Goal: Information Seeking & Learning: Learn about a topic

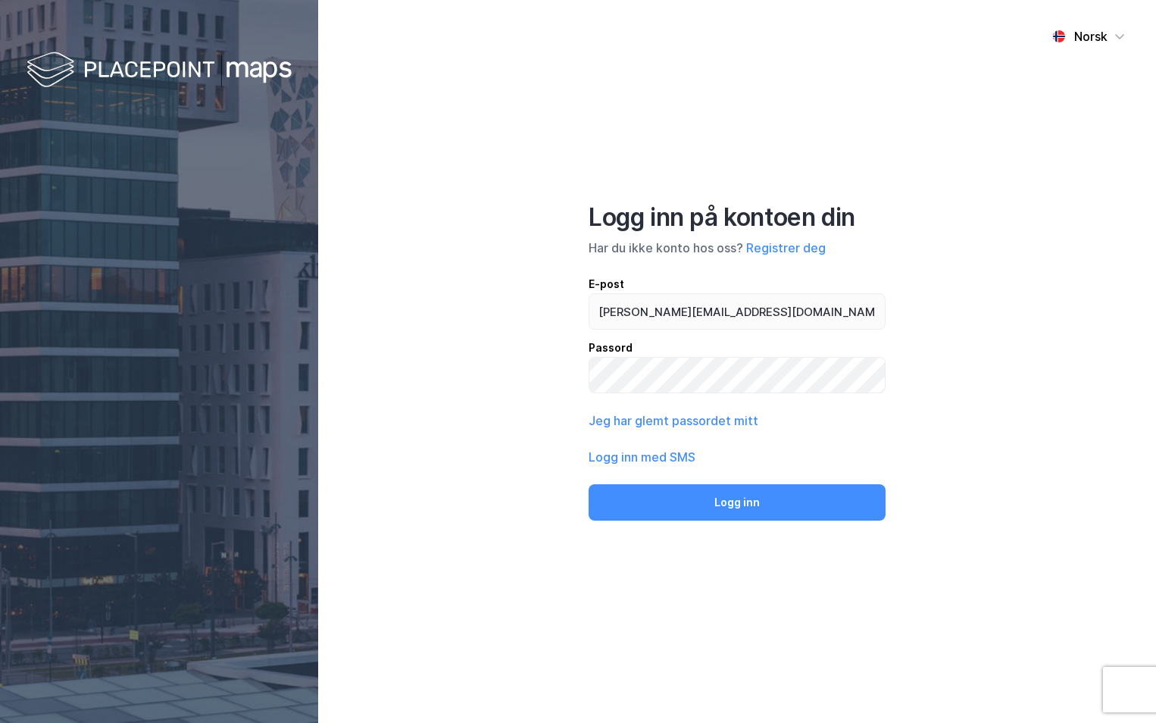
type input "[PERSON_NAME][EMAIL_ADDRESS][DOMAIN_NAME]"
click at [589, 484] on button "Logg inn" at bounding box center [737, 502] width 297 height 36
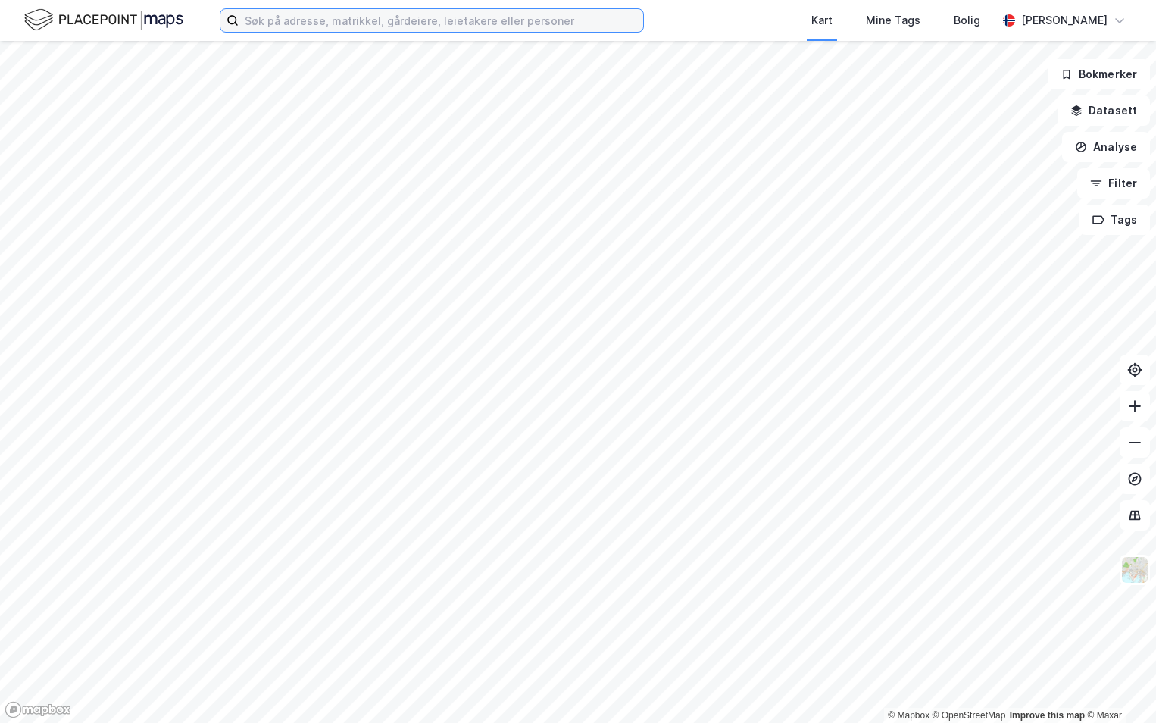
click at [271, 15] on input at bounding box center [441, 20] width 405 height 23
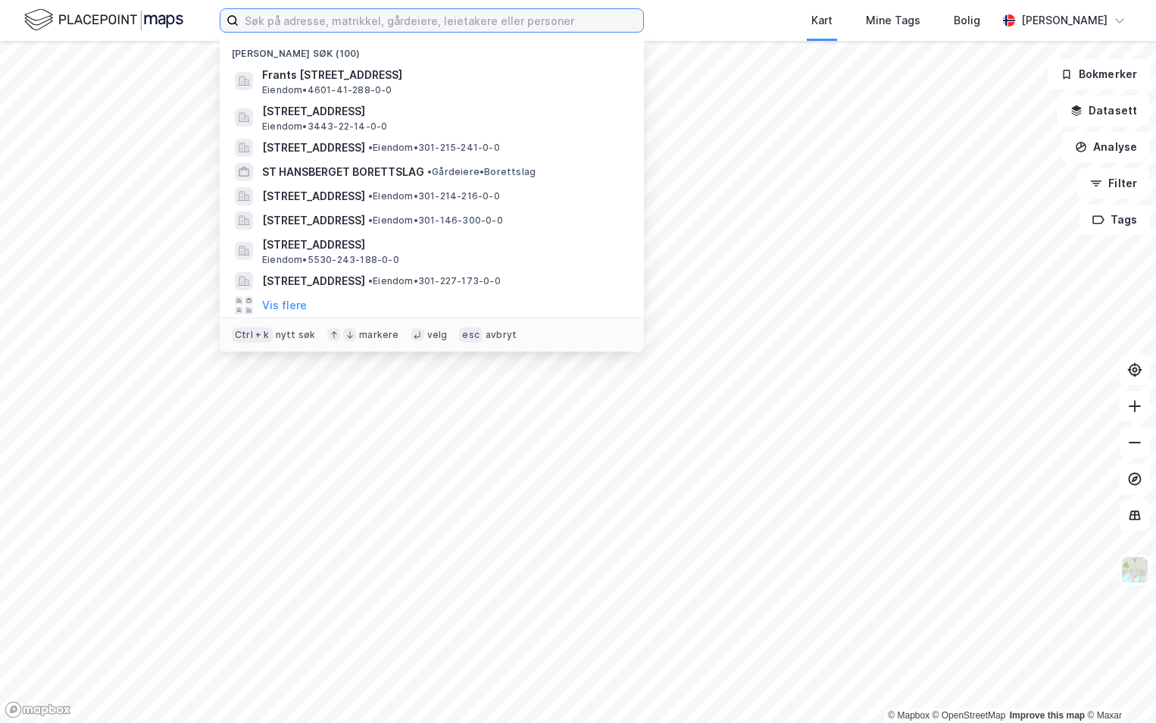
paste input "1103-254/16/0/0"
type input "1103-254/16/0/0"
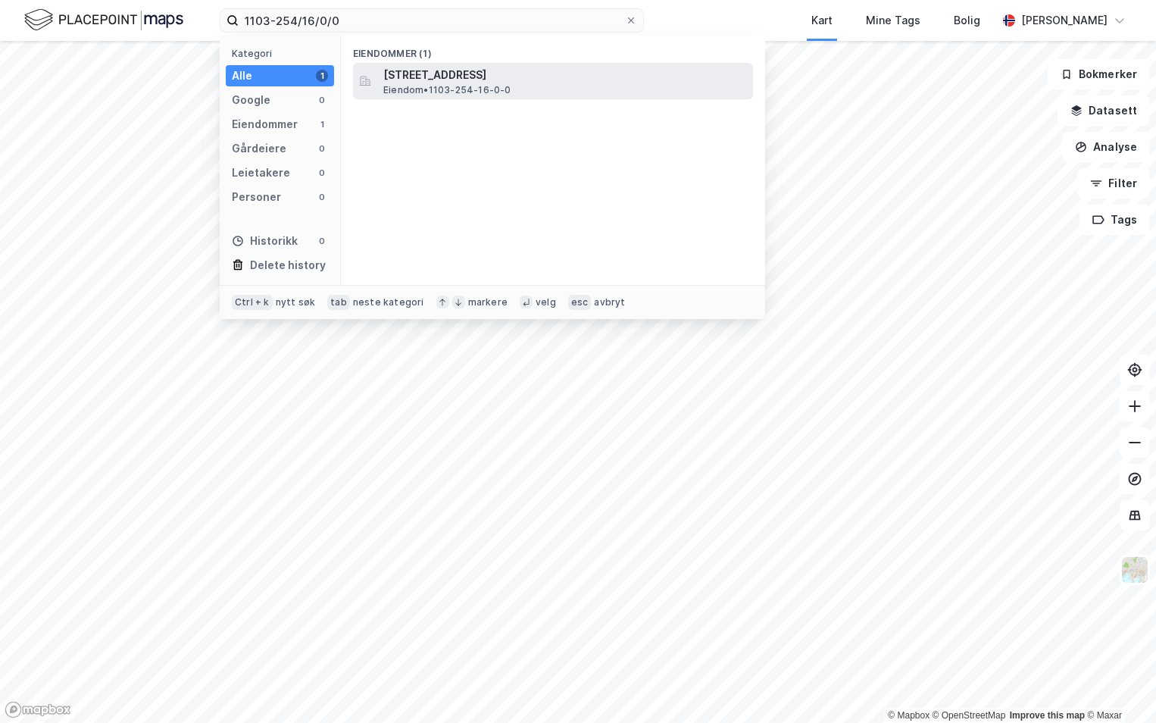
click at [480, 74] on span "[STREET_ADDRESS]" at bounding box center [565, 75] width 364 height 18
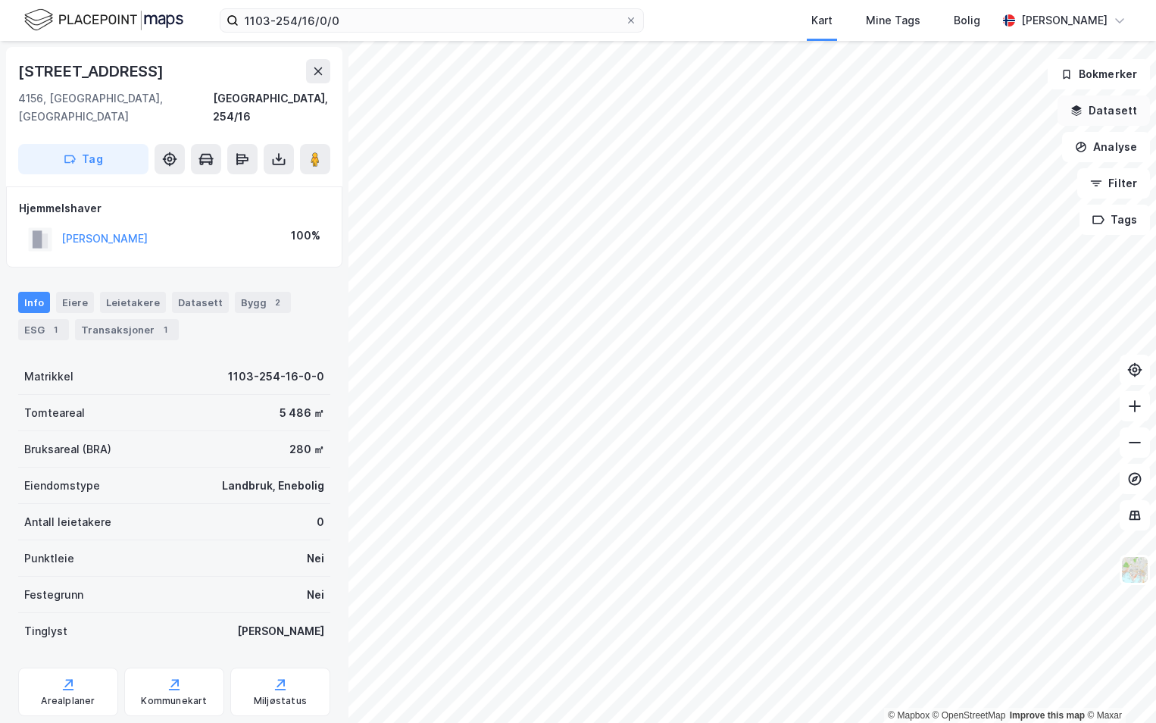
click at [1116, 113] on button "Datasett" at bounding box center [1104, 110] width 92 height 30
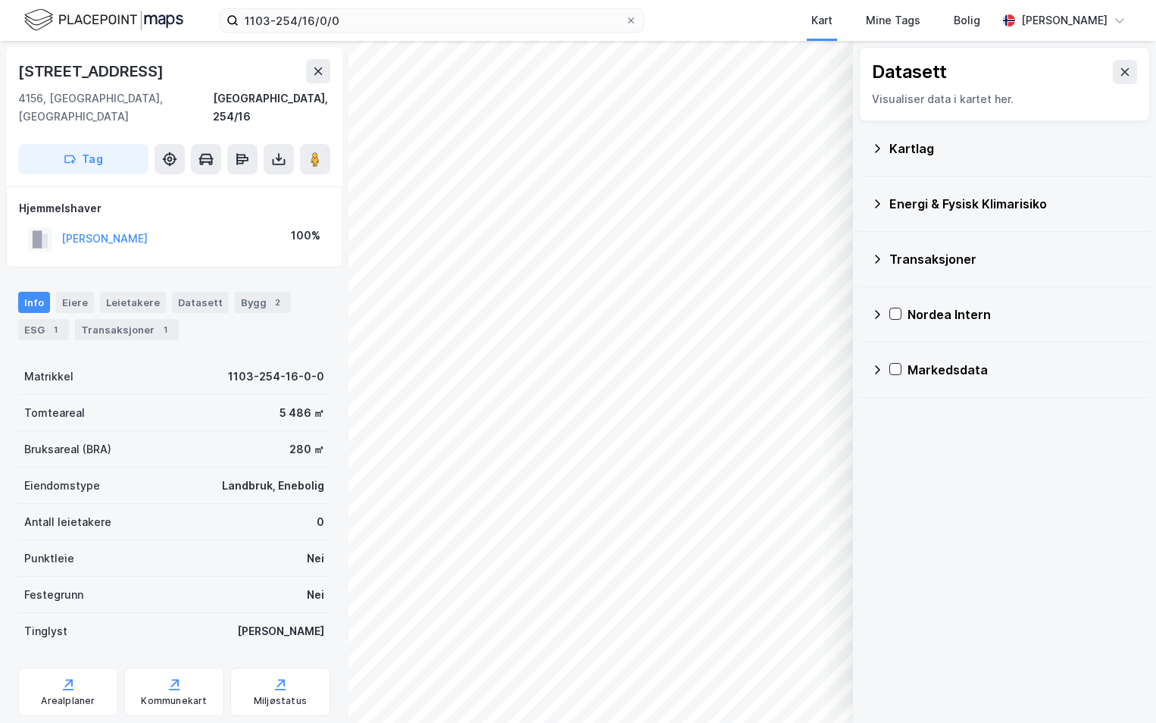
click at [878, 152] on icon at bounding box center [878, 148] width 12 height 12
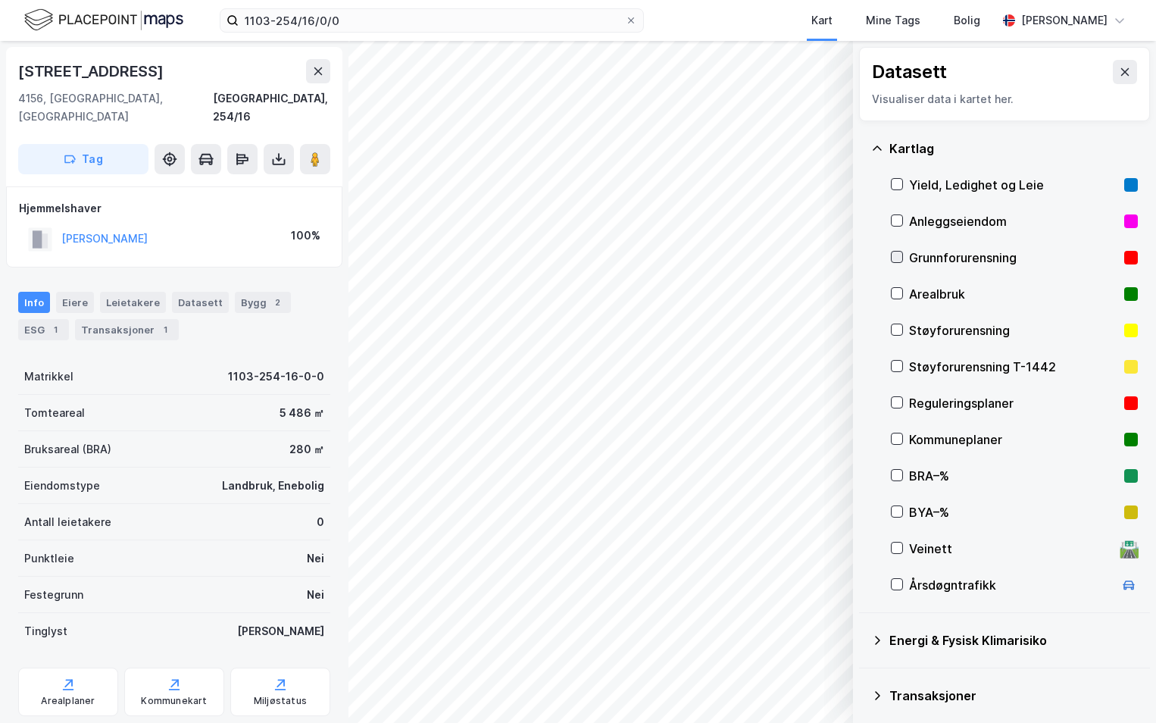
click at [900, 257] on icon at bounding box center [898, 257] width 8 height 5
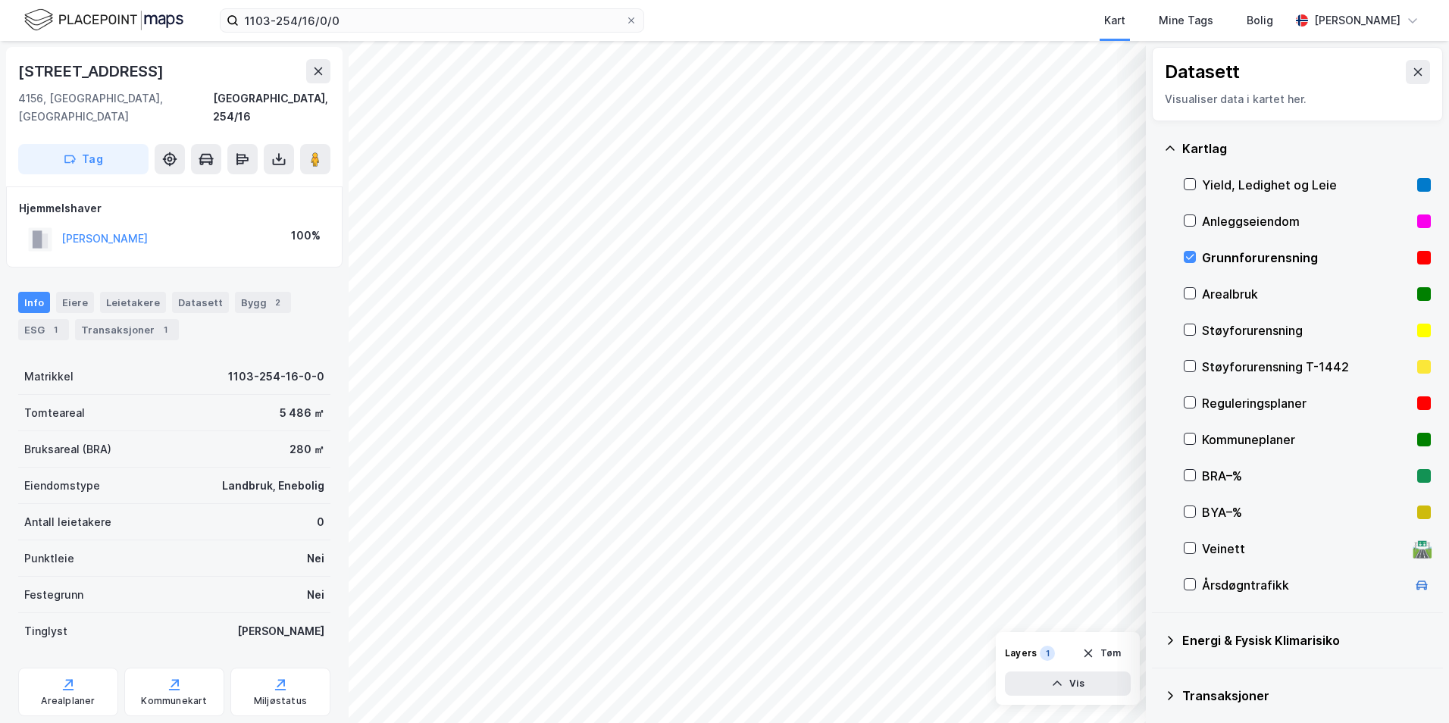
scroll to position [117, 0]
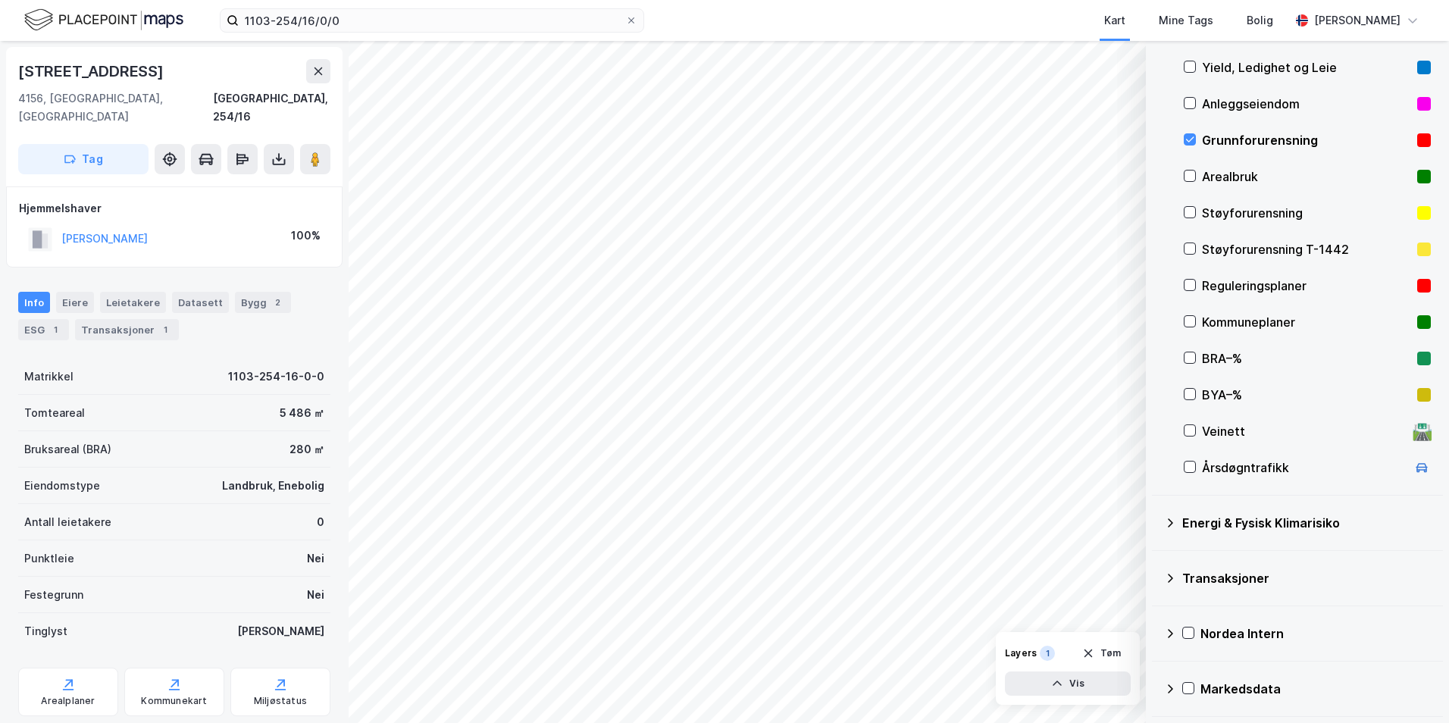
click at [1156, 521] on icon at bounding box center [1170, 523] width 12 height 12
click at [1156, 560] on icon at bounding box center [1208, 558] width 11 height 11
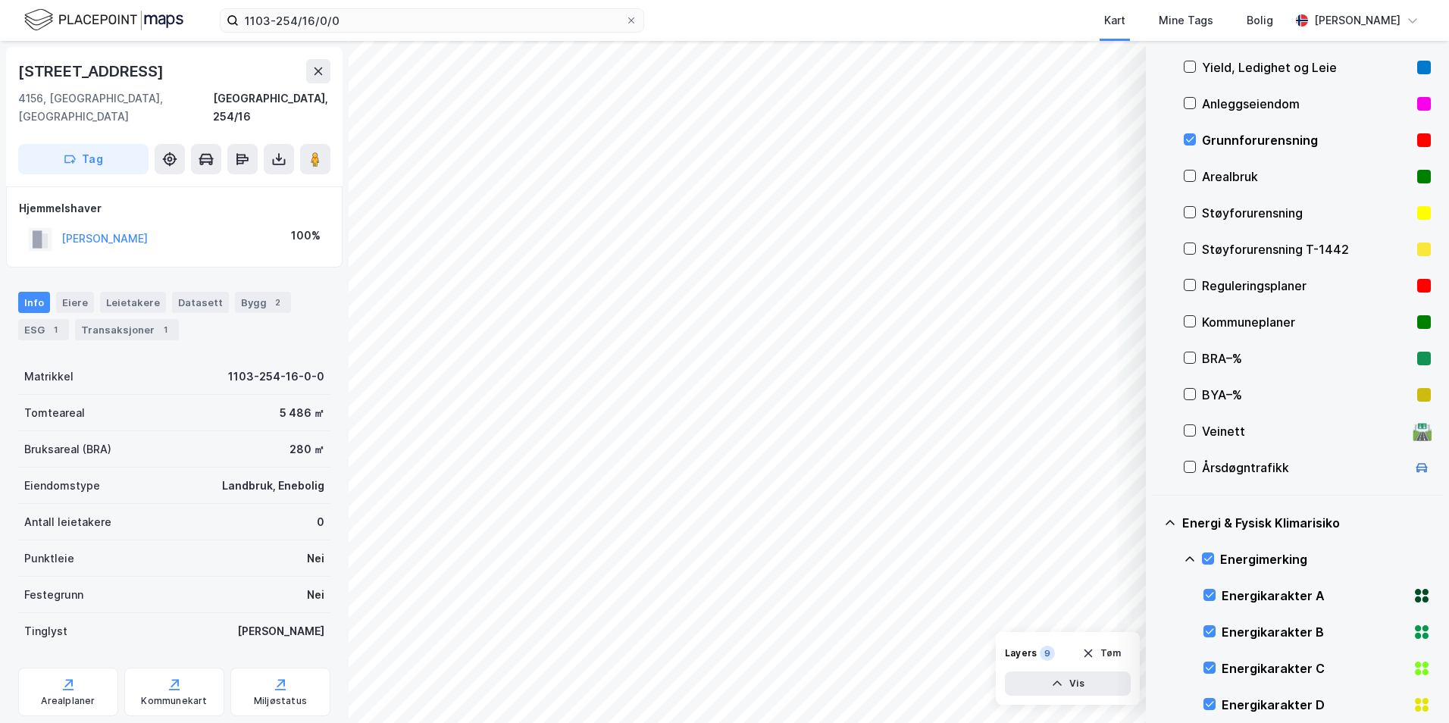
click at [1156, 558] on icon at bounding box center [1189, 558] width 9 height 5
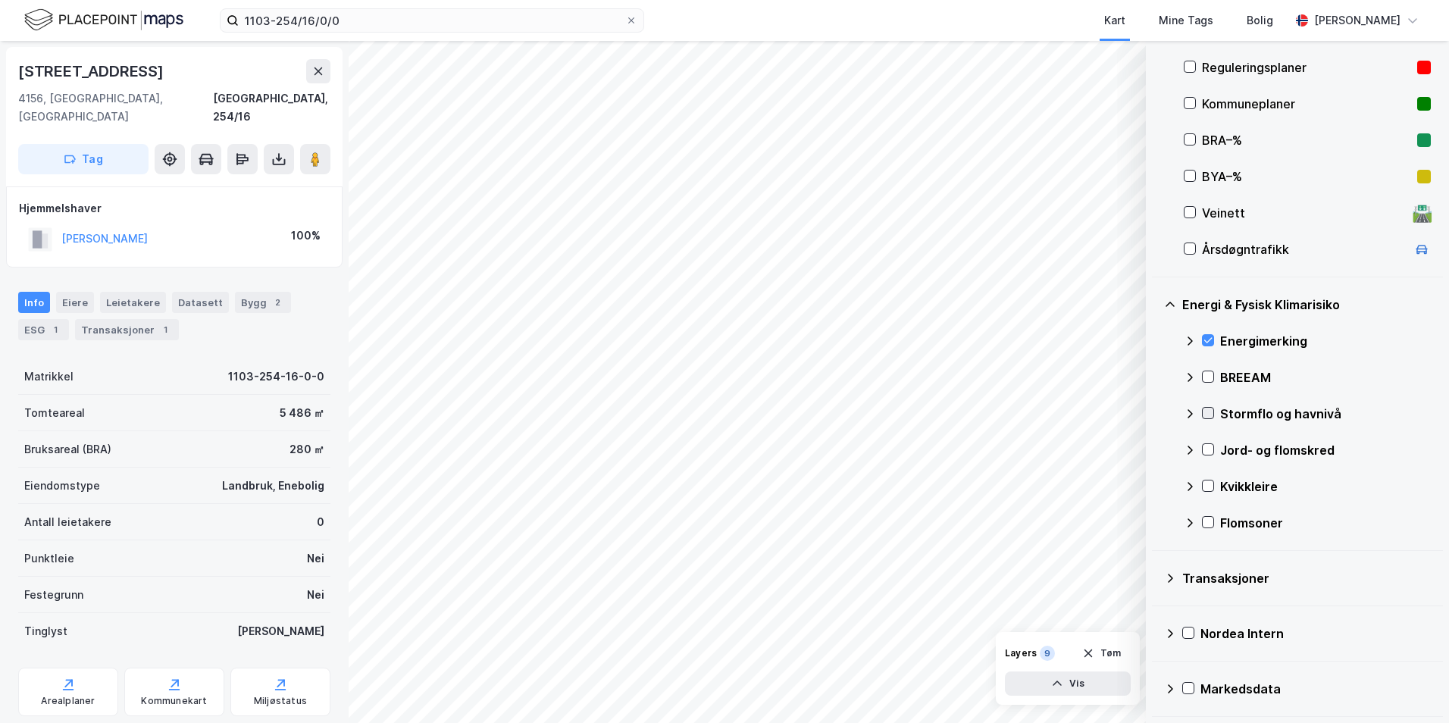
click at [1156, 412] on icon at bounding box center [1208, 413] width 11 height 11
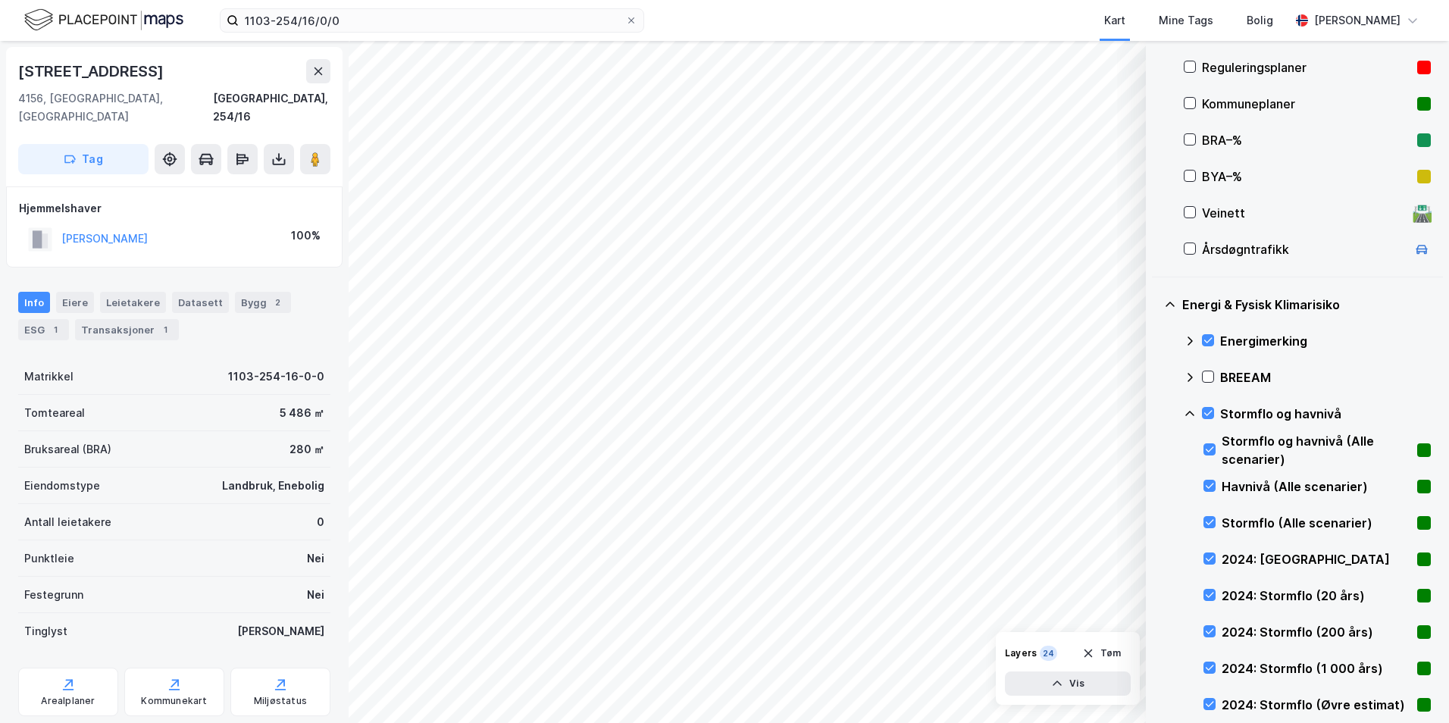
click at [1156, 412] on icon at bounding box center [1190, 414] width 12 height 12
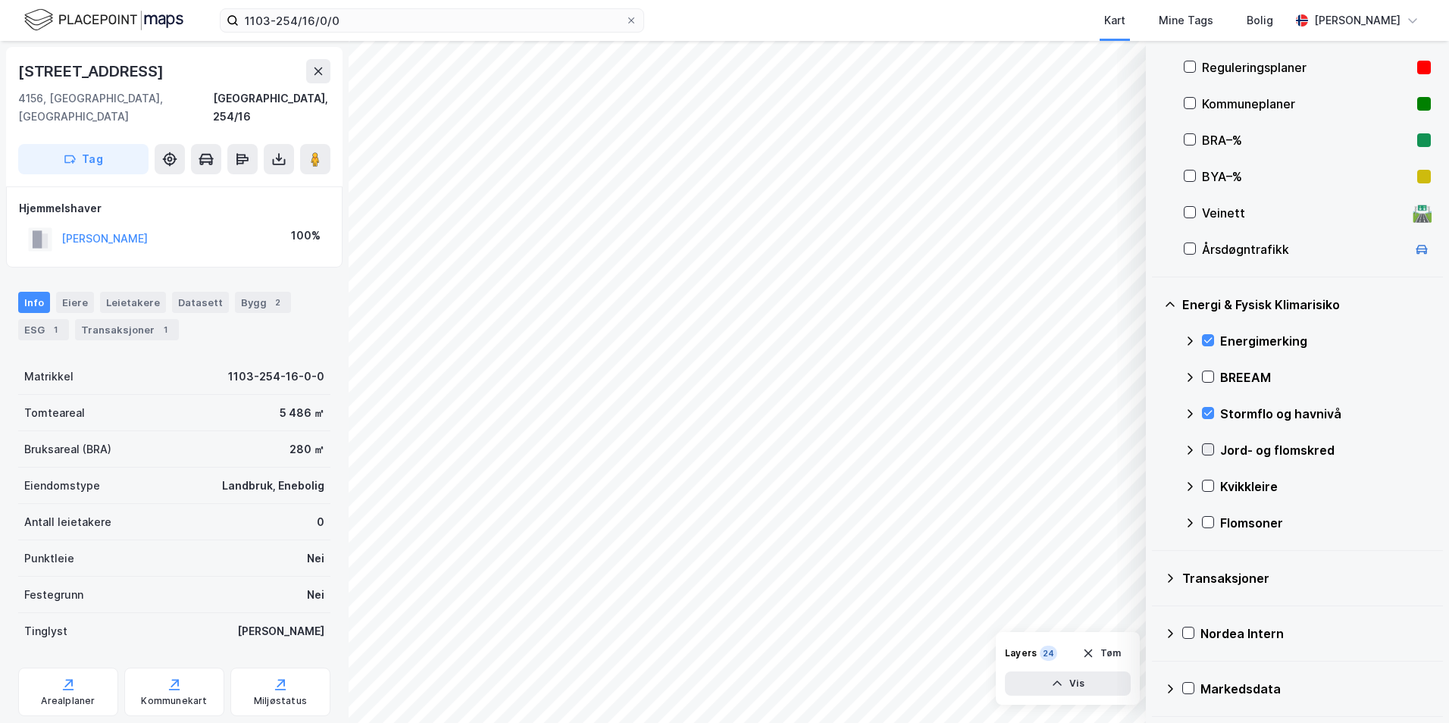
click at [1156, 445] on icon at bounding box center [1208, 449] width 11 height 11
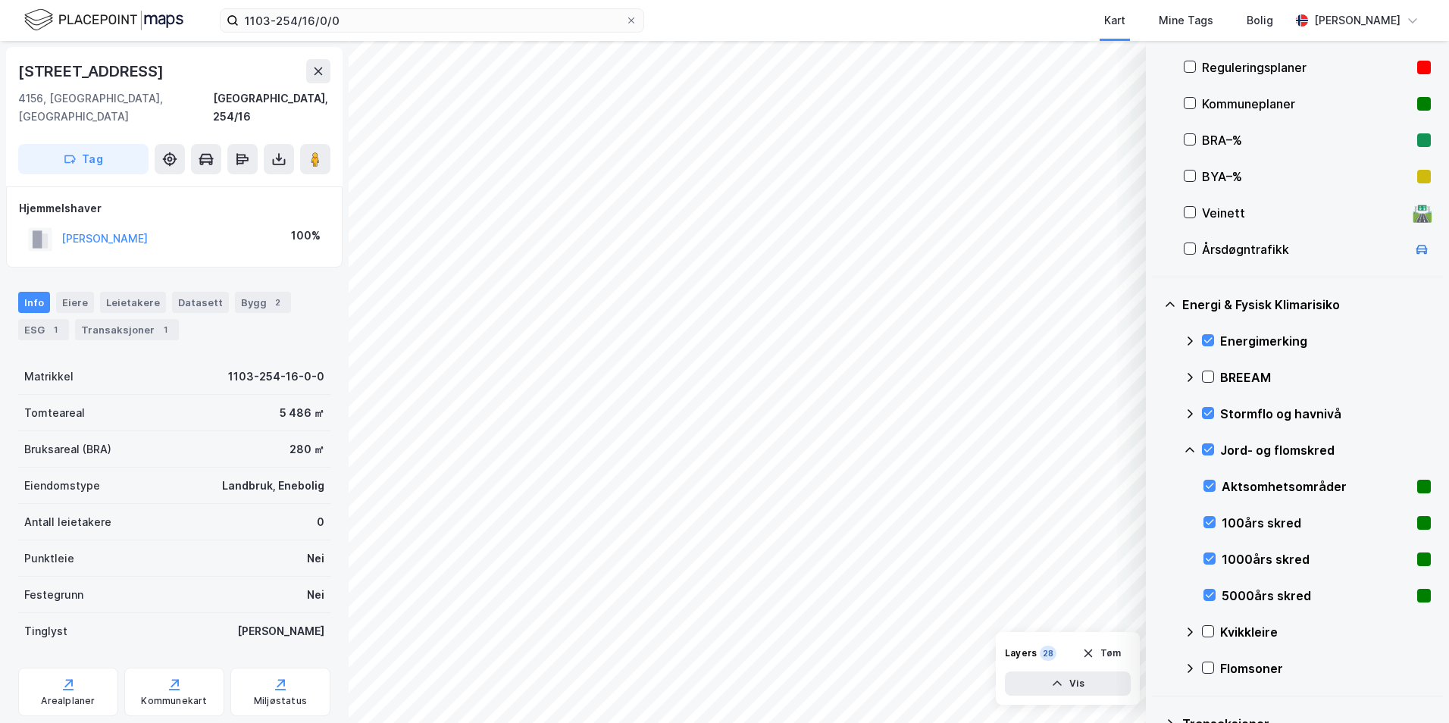
click at [1156, 449] on icon at bounding box center [1189, 449] width 9 height 5
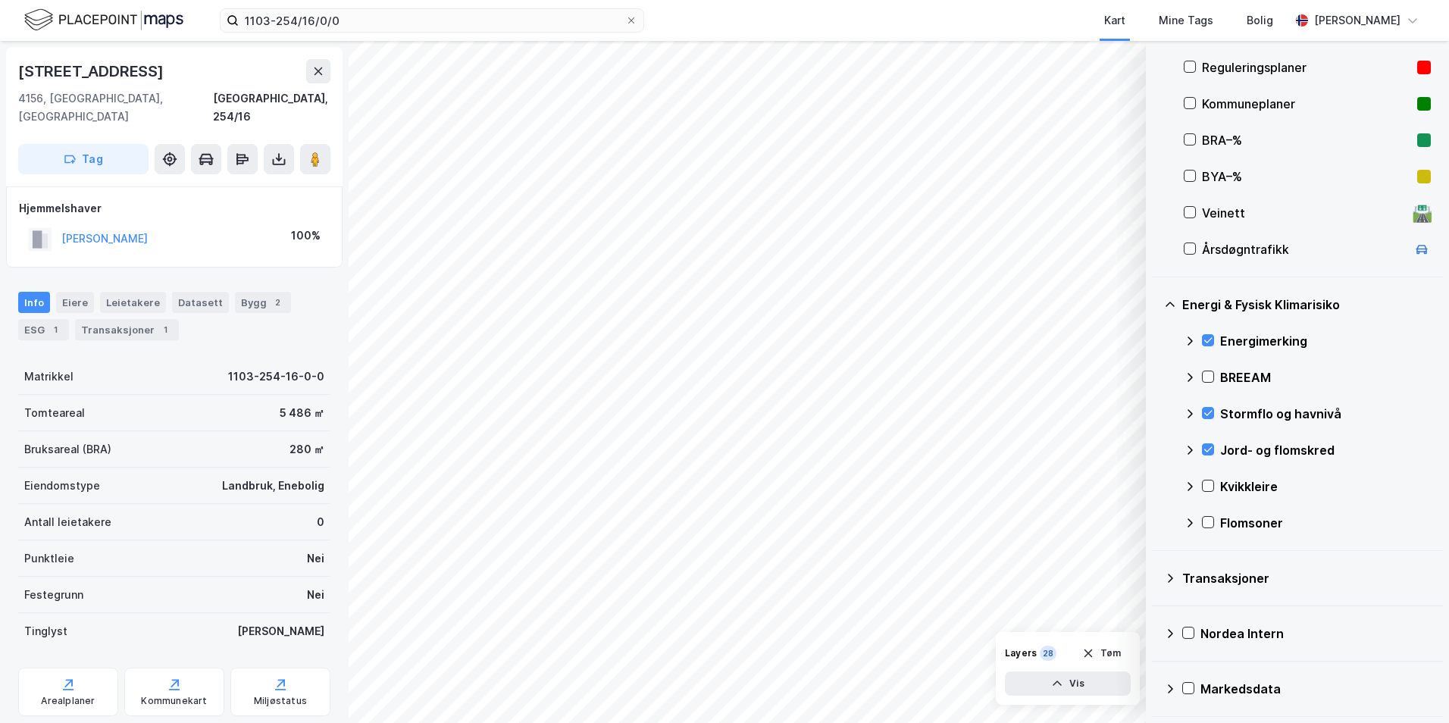
click at [1156, 414] on icon at bounding box center [1190, 414] width 12 height 12
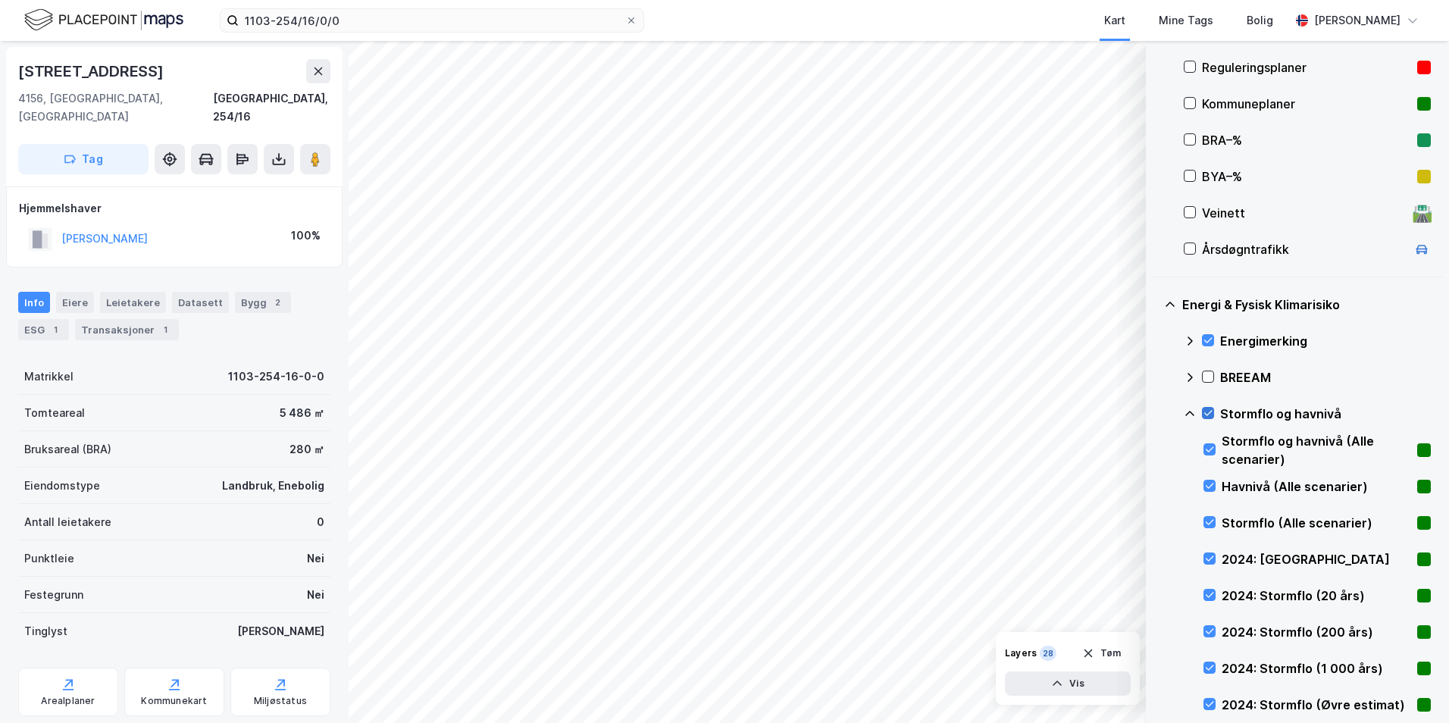
click at [1156, 414] on icon at bounding box center [1208, 413] width 8 height 5
click at [1156, 596] on icon at bounding box center [1209, 595] width 11 height 11
click at [1156, 596] on icon at bounding box center [1210, 595] width 8 height 5
click at [1156, 632] on icon at bounding box center [1209, 631] width 11 height 11
click at [1156, 628] on icon at bounding box center [1209, 631] width 11 height 11
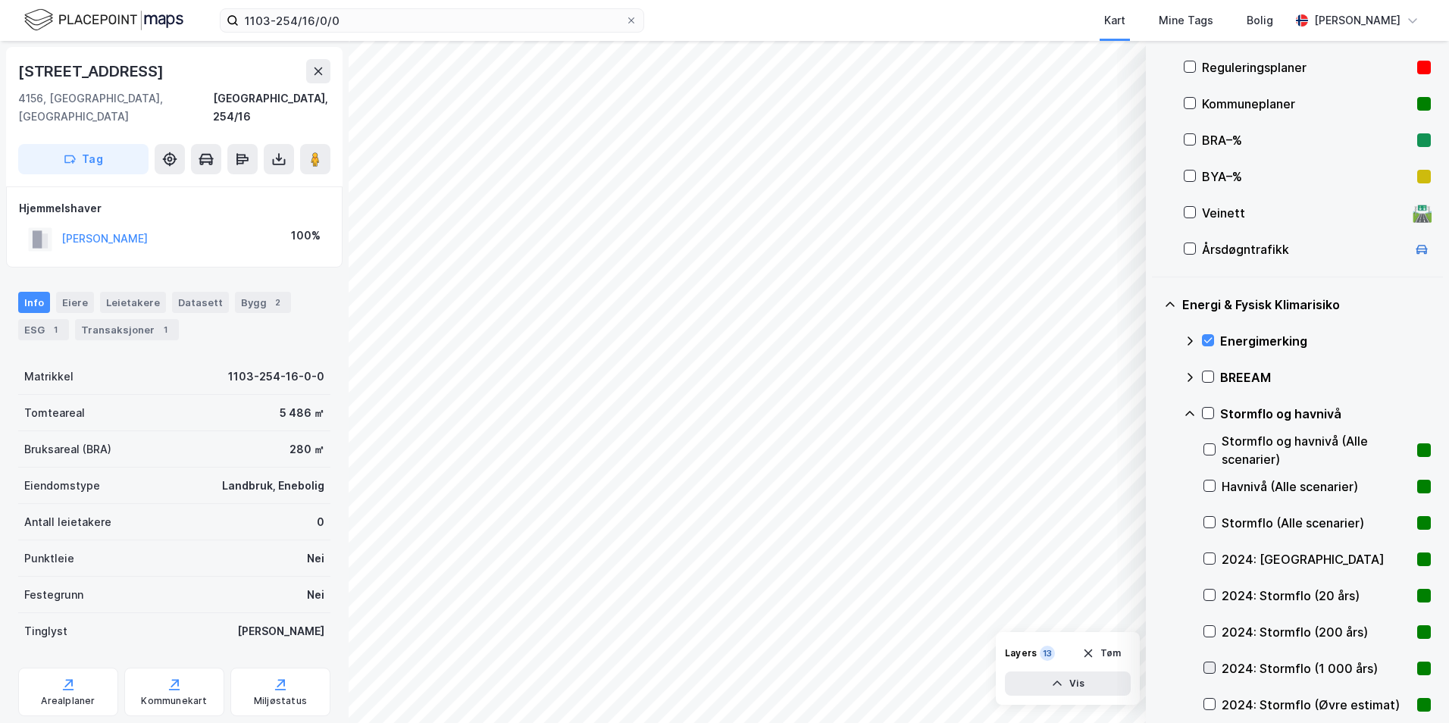
click at [1156, 670] on icon at bounding box center [1209, 667] width 11 height 11
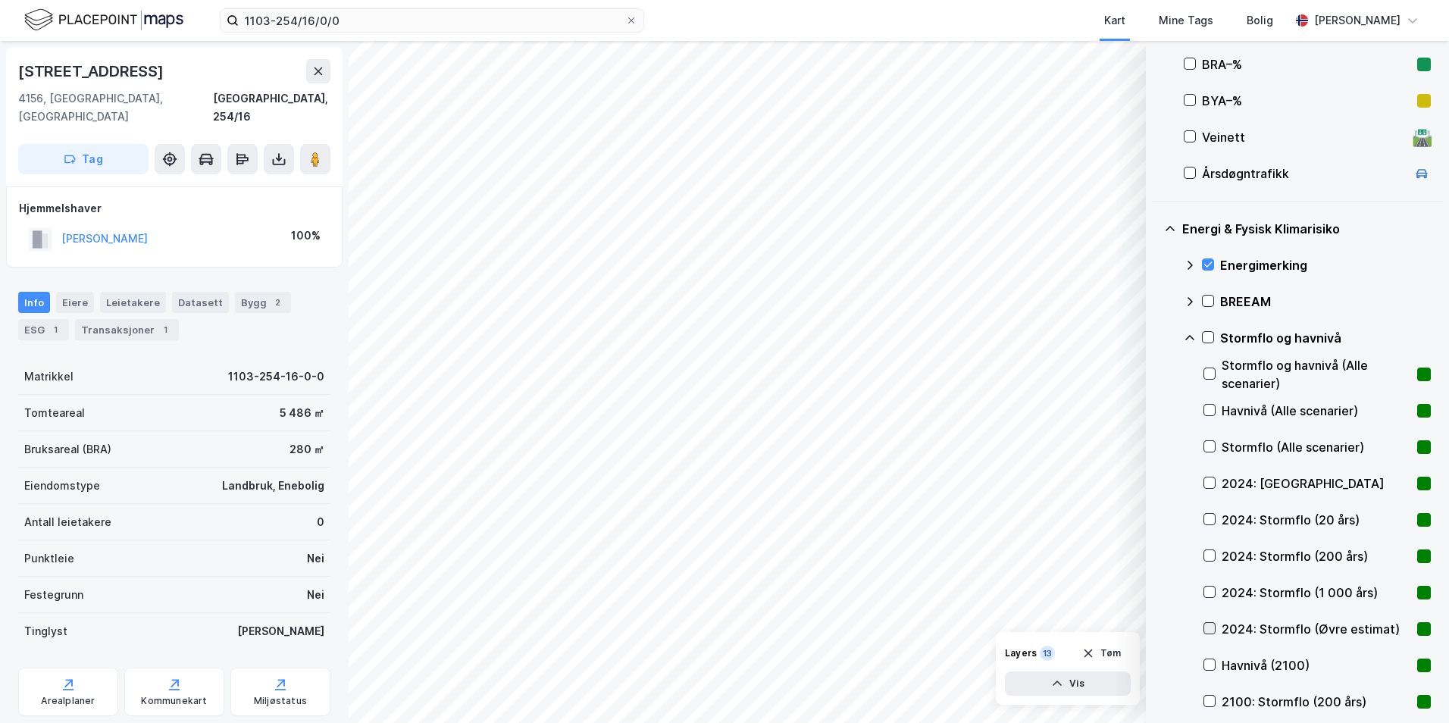
click at [1156, 626] on icon at bounding box center [1209, 628] width 11 height 11
click at [1156, 628] on icon at bounding box center [1209, 628] width 11 height 11
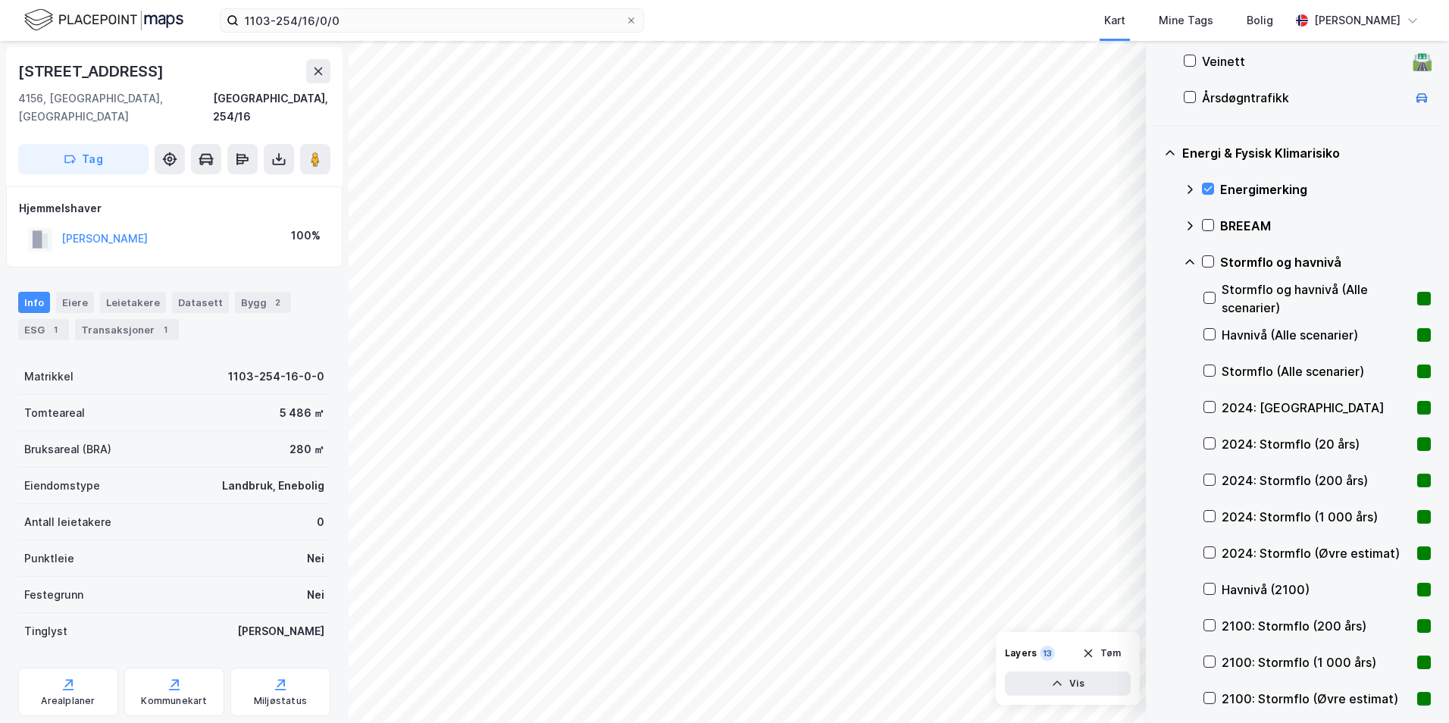
scroll to position [563, 0]
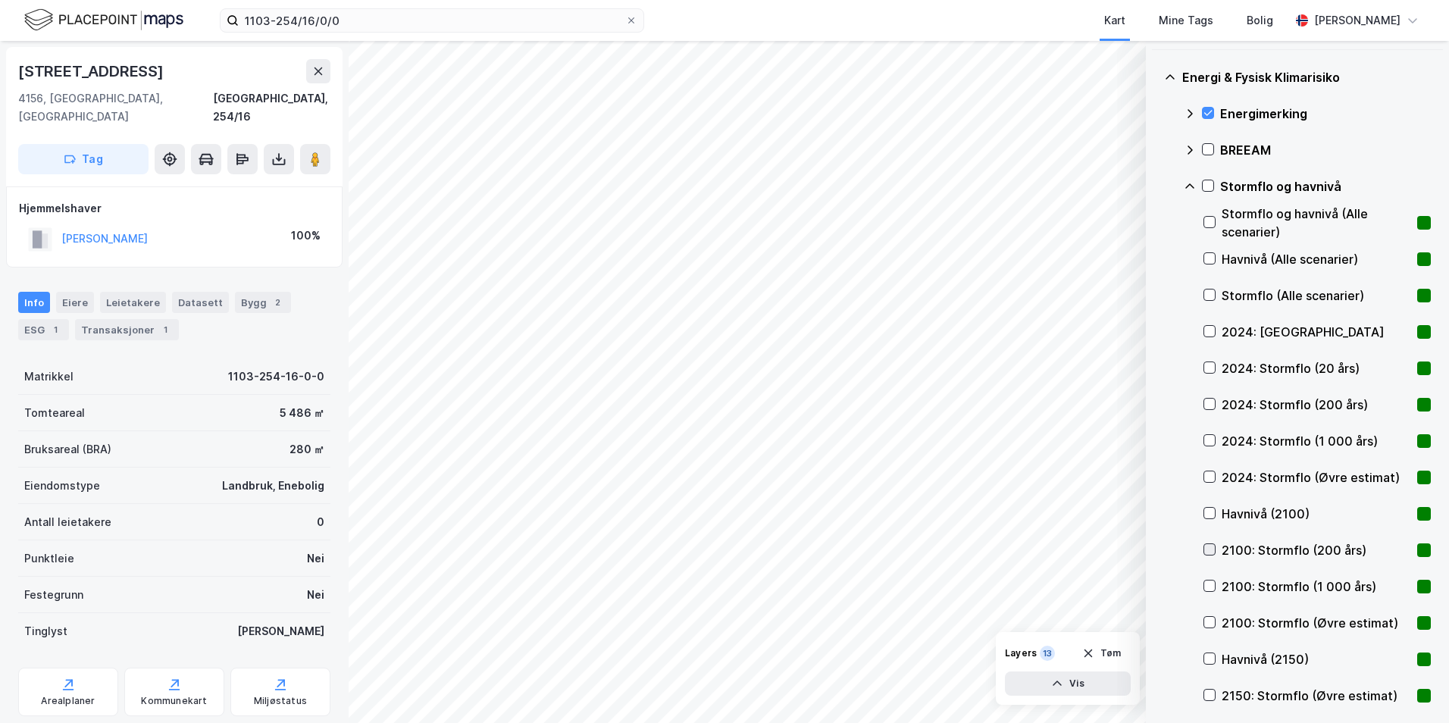
click at [1156, 549] on icon at bounding box center [1210, 549] width 8 height 5
click at [1156, 586] on icon at bounding box center [1210, 586] width 8 height 5
click at [1156, 553] on icon at bounding box center [1209, 549] width 11 height 11
click at [1156, 585] on div at bounding box center [1209, 586] width 12 height 12
click at [1156, 620] on icon at bounding box center [1209, 622] width 11 height 11
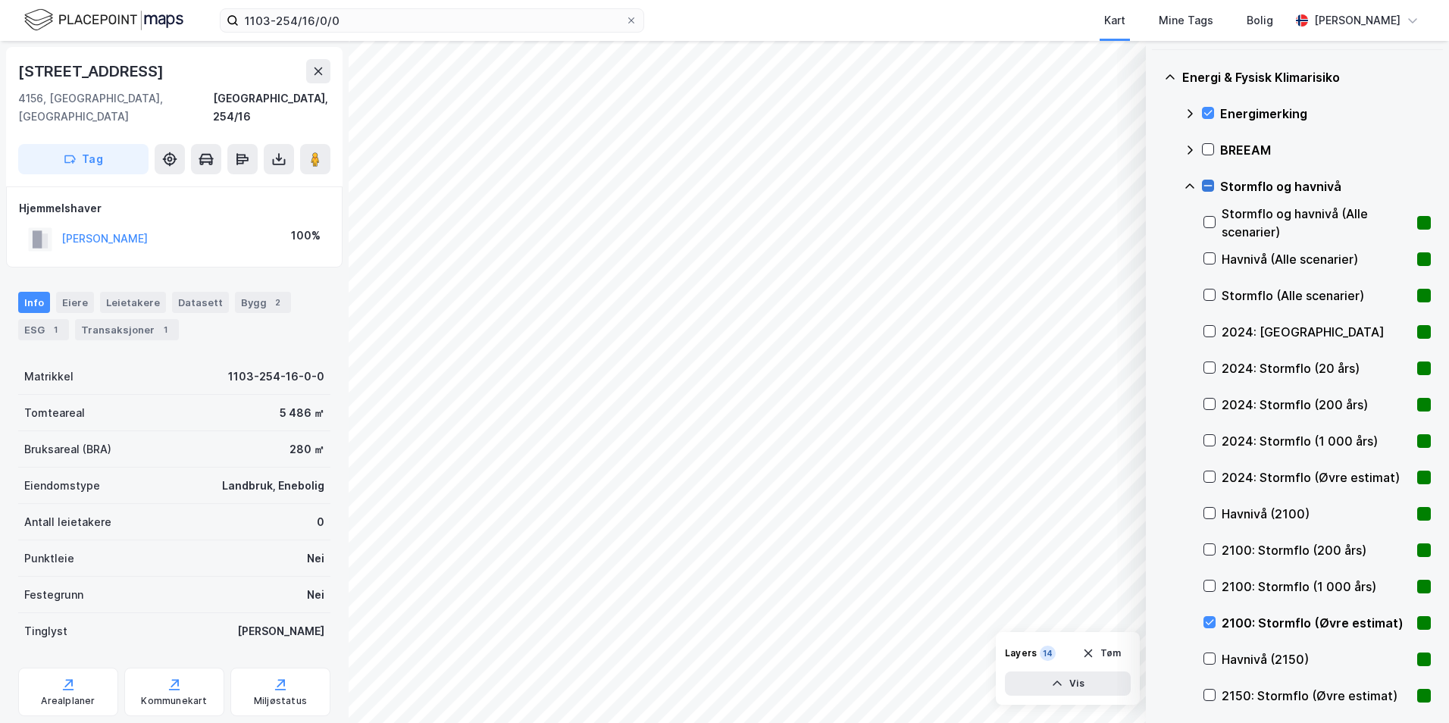
click at [1156, 186] on icon at bounding box center [1208, 186] width 8 height 1
click at [1156, 186] on icon at bounding box center [1190, 186] width 12 height 12
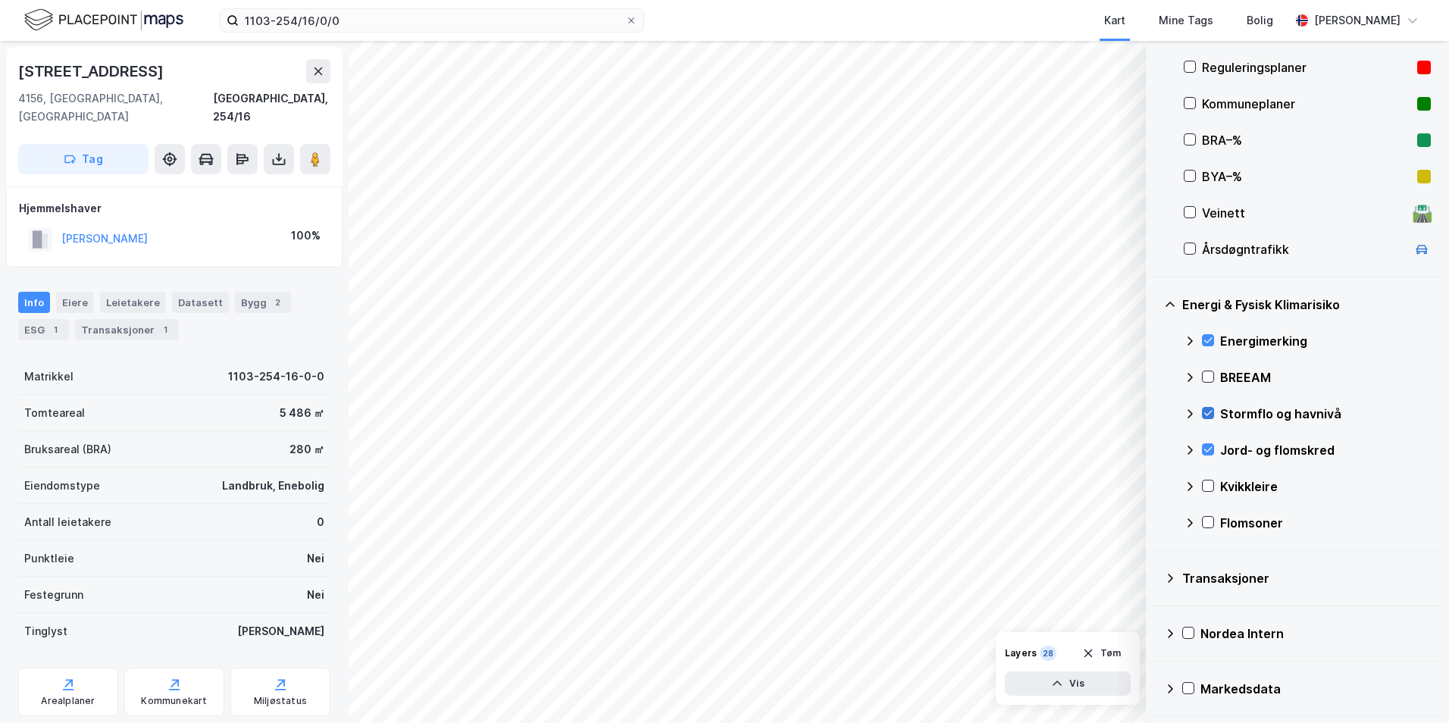
scroll to position [336, 0]
click at [1156, 484] on icon at bounding box center [1208, 485] width 11 height 11
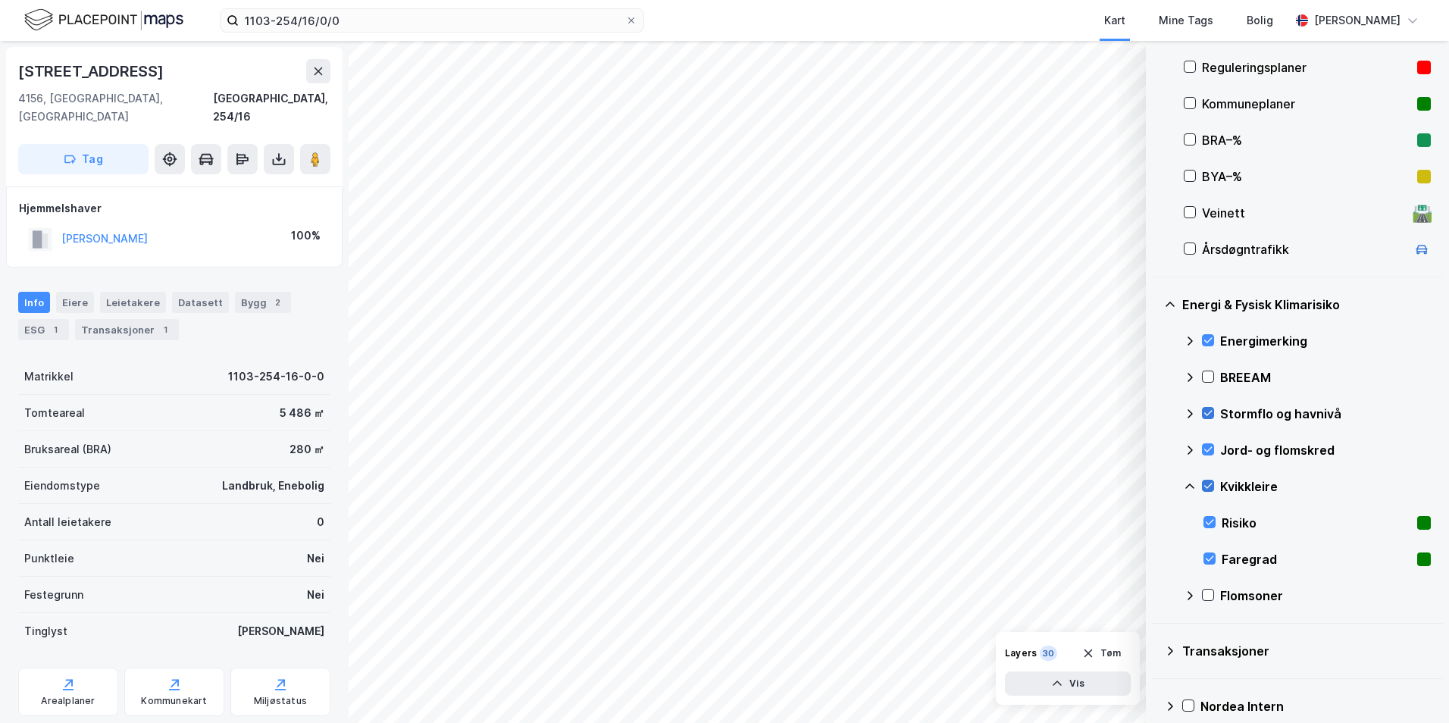
scroll to position [408, 0]
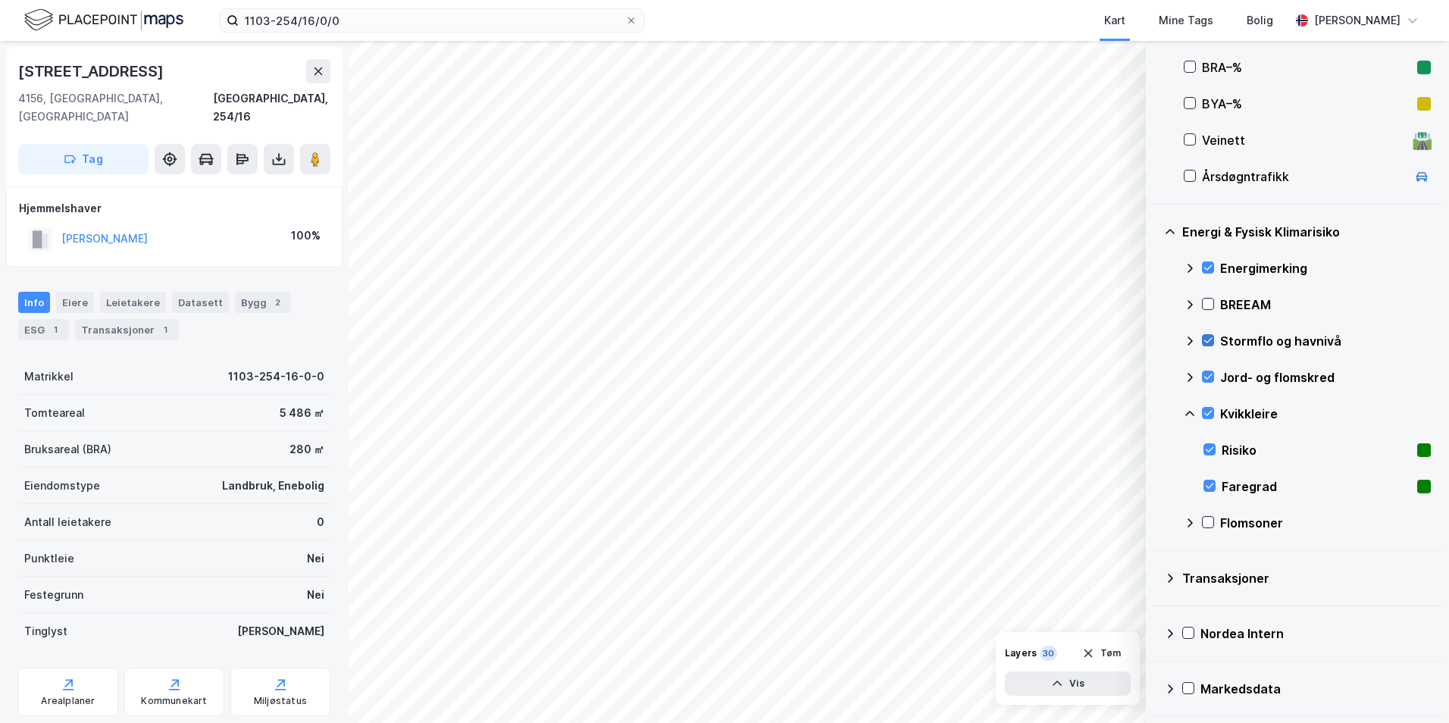
click at [1156, 412] on icon at bounding box center [1190, 414] width 12 height 12
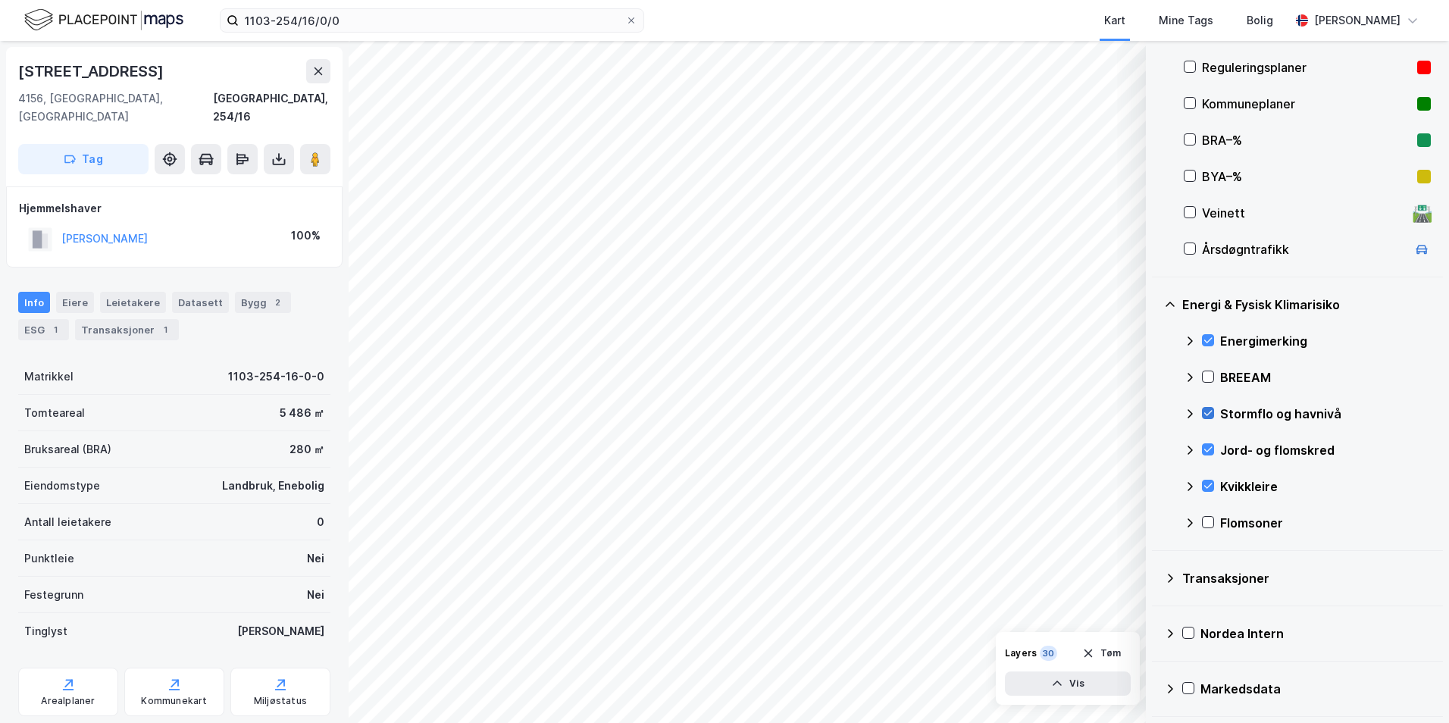
scroll to position [336, 0]
click at [1156, 523] on icon at bounding box center [1208, 522] width 8 height 5
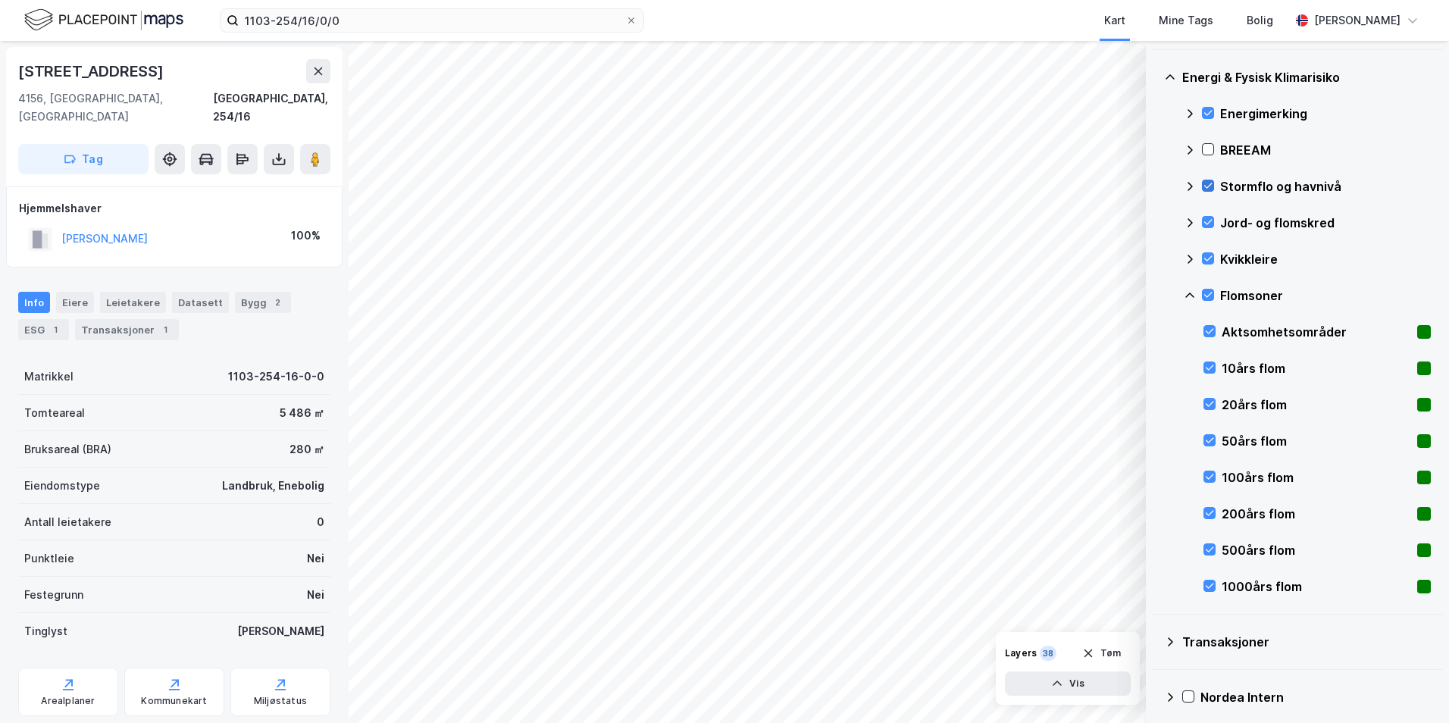
click at [1156, 296] on icon at bounding box center [1190, 296] width 12 height 12
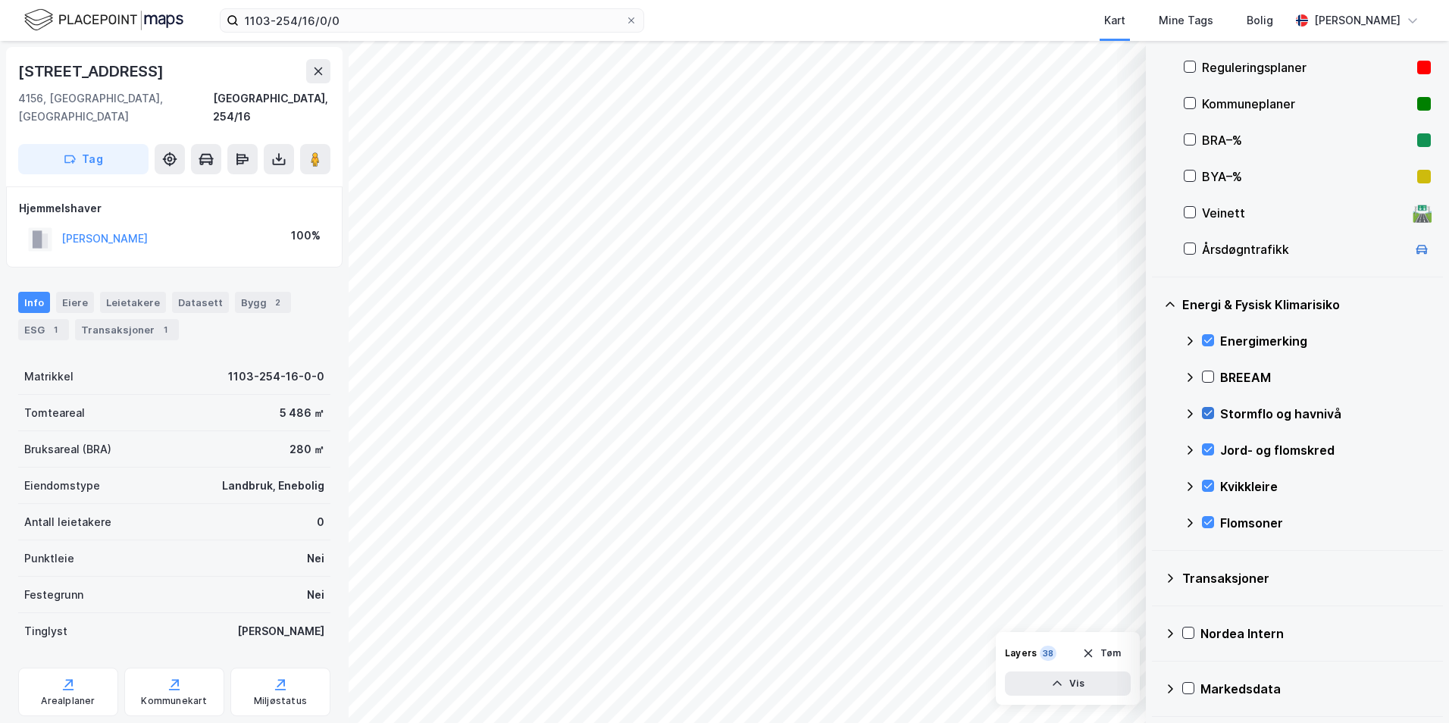
scroll to position [336, 0]
click at [1156, 415] on icon at bounding box center [1208, 413] width 8 height 5
click at [1156, 412] on icon at bounding box center [1208, 413] width 11 height 11
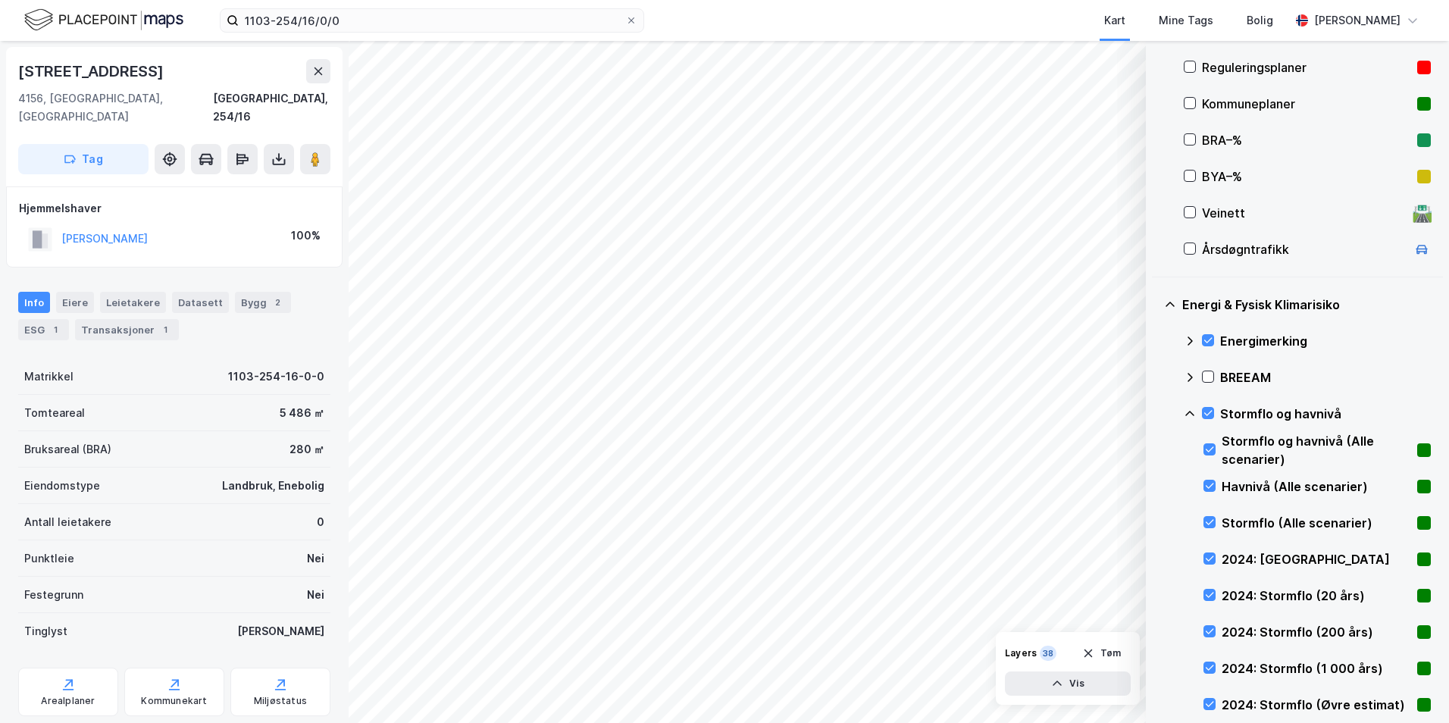
scroll to position [563, 0]
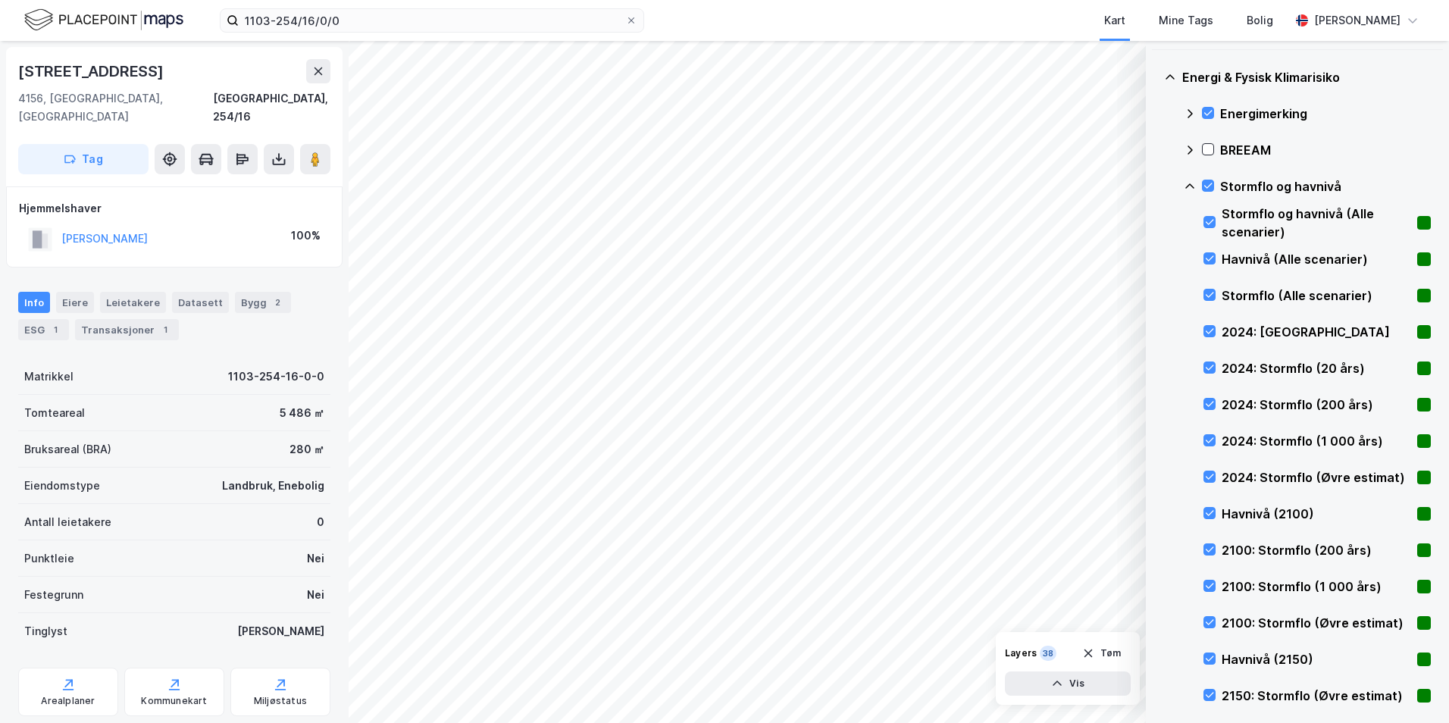
click at [1156, 186] on icon at bounding box center [1189, 185] width 9 height 5
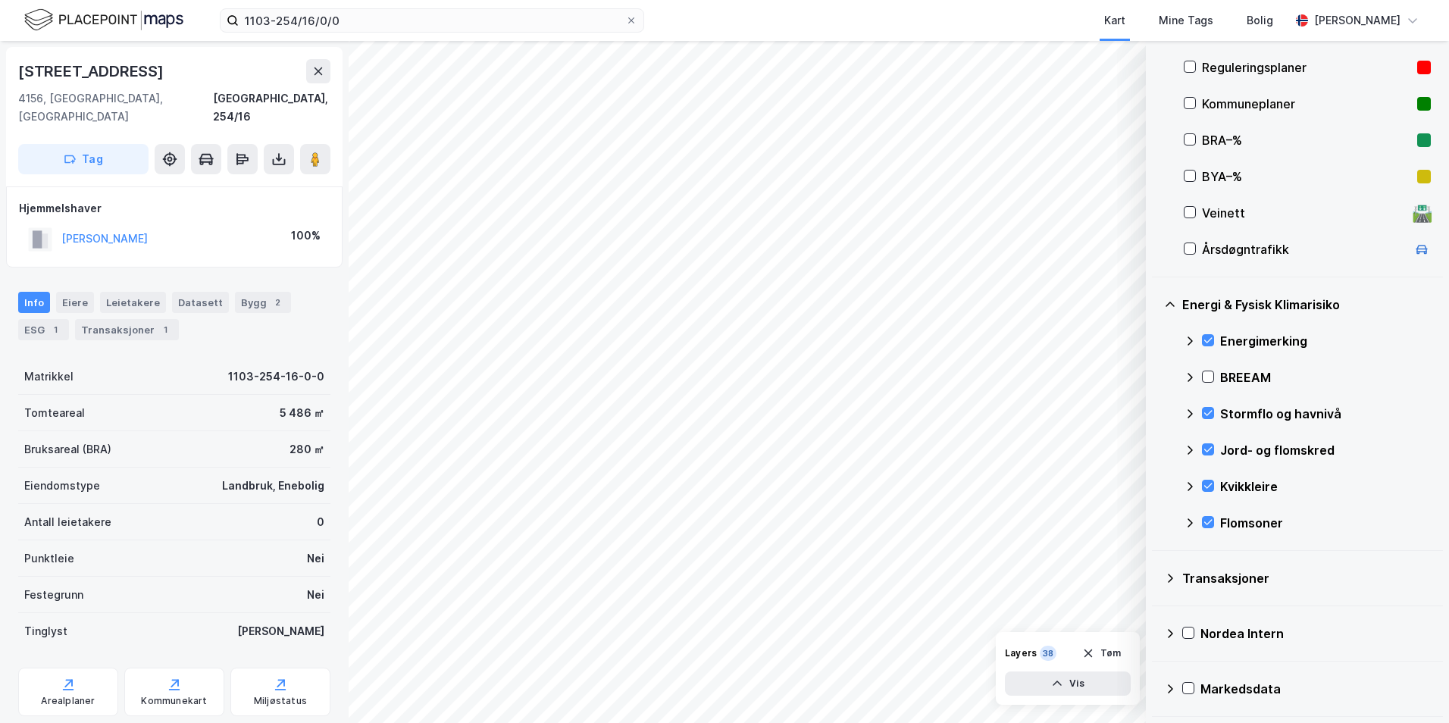
scroll to position [184, 0]
